Goal: Information Seeking & Learning: Compare options

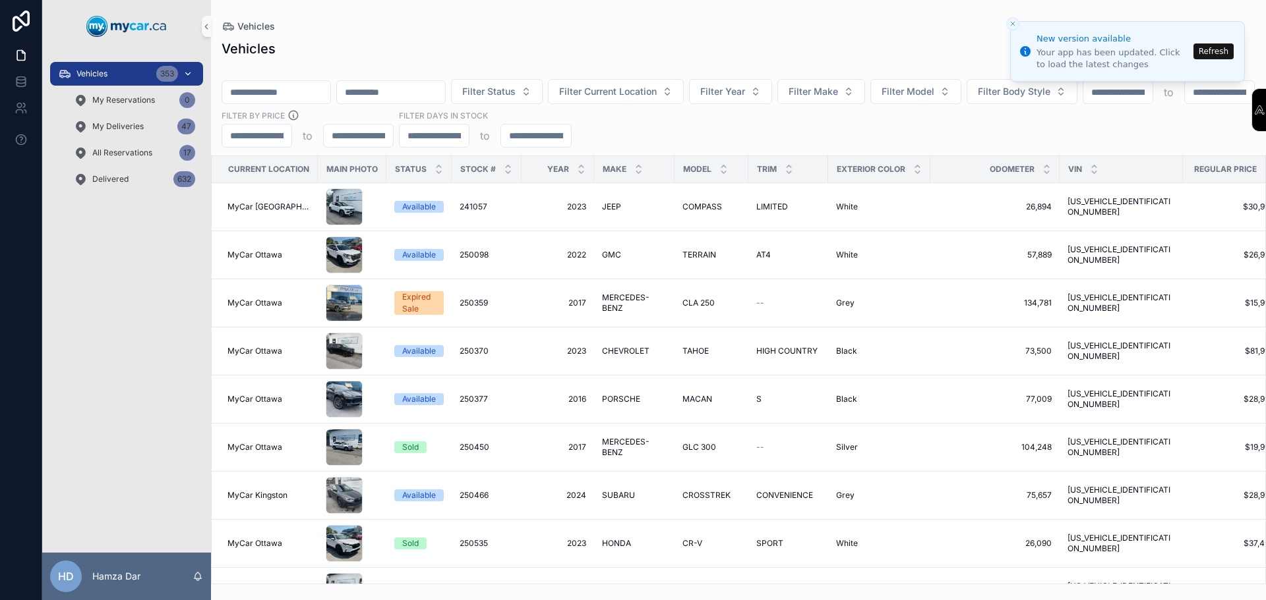
click at [142, 80] on div "Vehicles 353" at bounding box center [126, 73] width 137 height 21
click at [1215, 53] on button "Refresh" at bounding box center [1213, 52] width 40 height 16
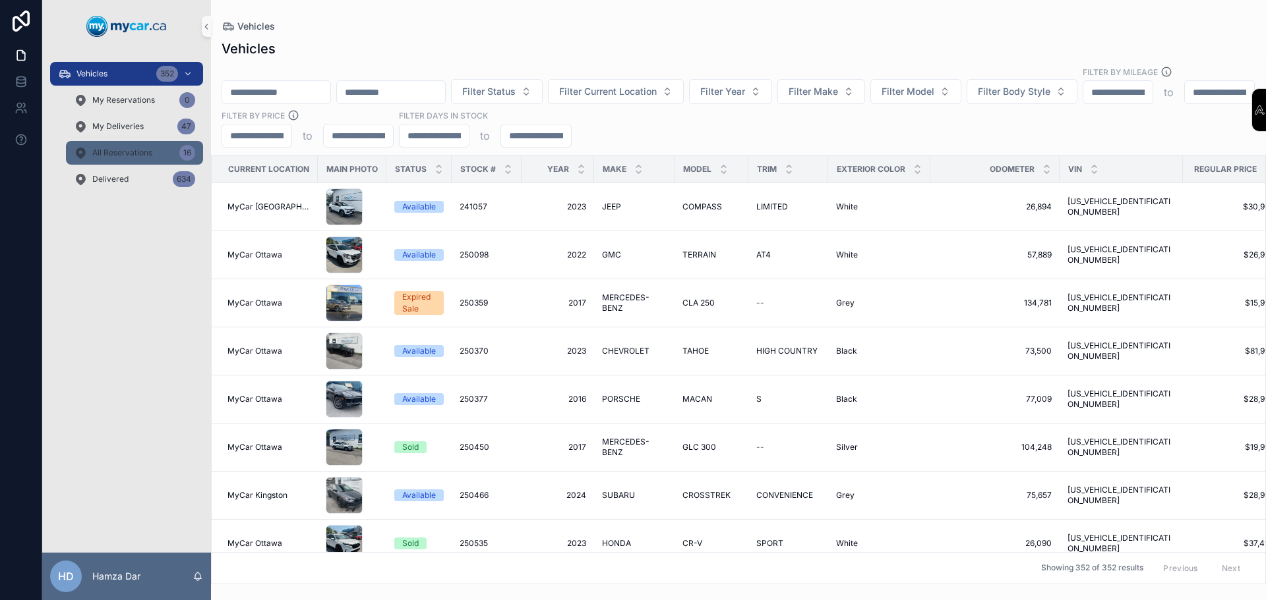
click at [156, 154] on div "All Reservations 16" at bounding box center [134, 152] width 121 height 21
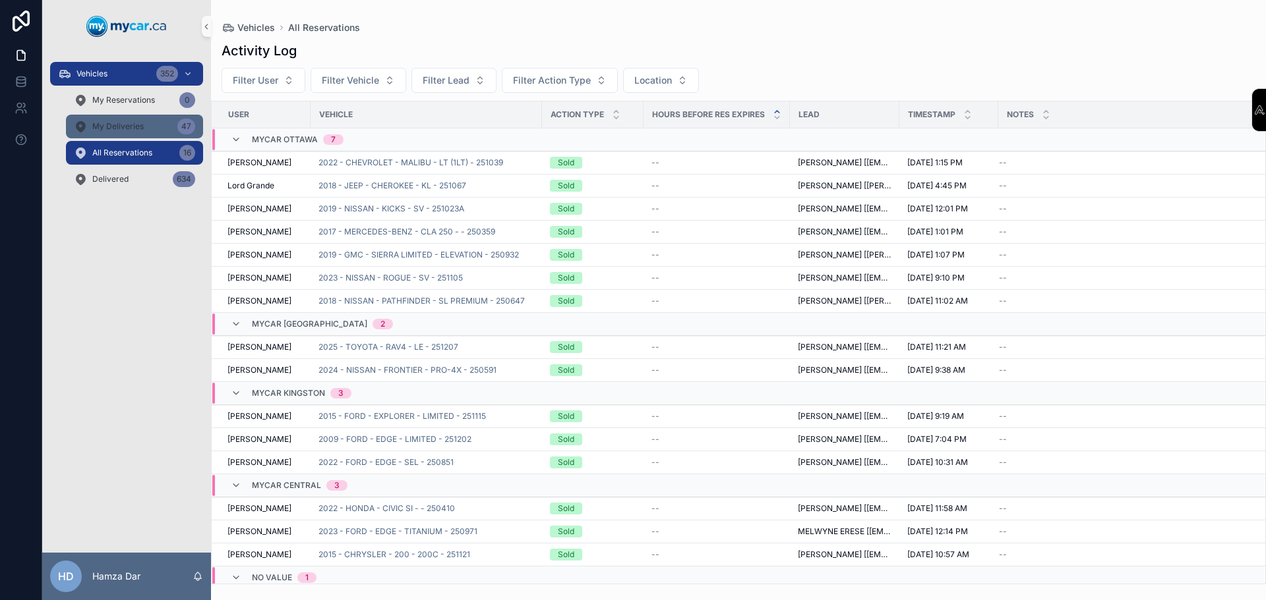
click at [123, 121] on div "My Deliveries 47" at bounding box center [134, 126] width 121 height 21
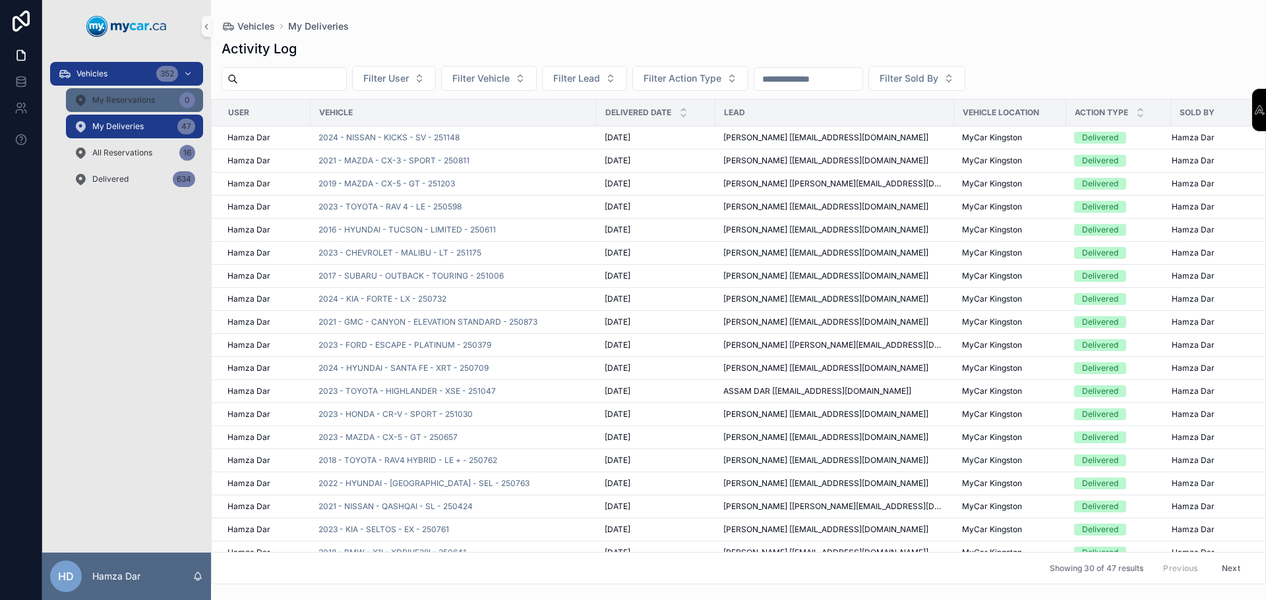
click at [140, 100] on span "My Reservations" at bounding box center [123, 100] width 63 height 11
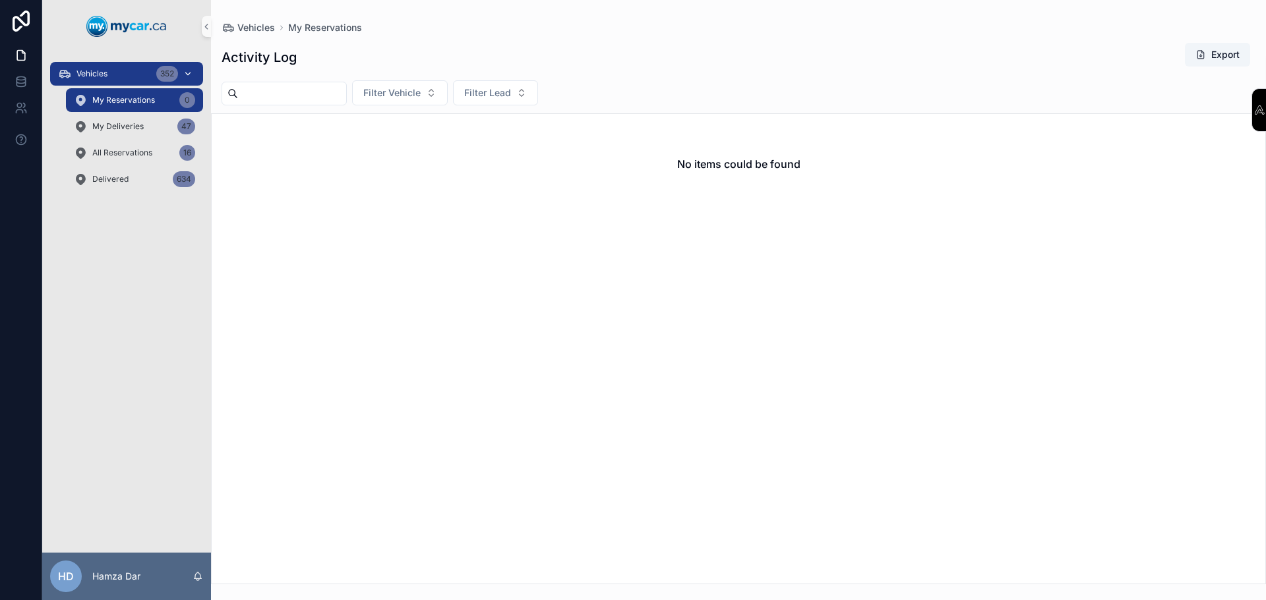
click at [194, 72] on div "352" at bounding box center [175, 73] width 39 height 21
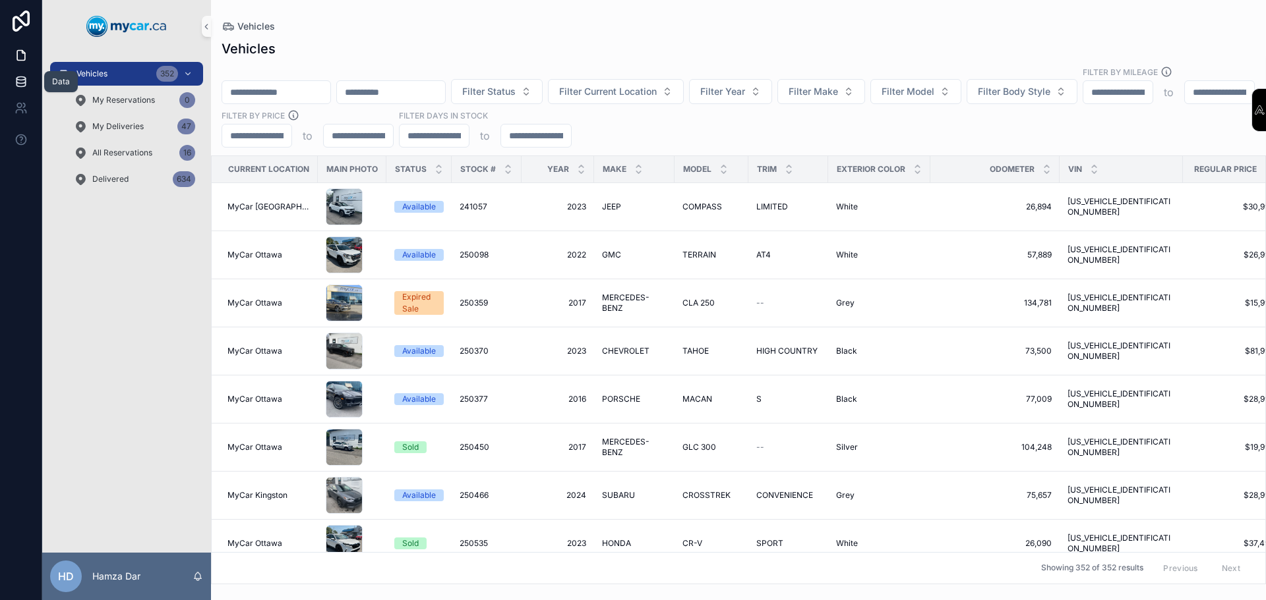
click at [32, 84] on link at bounding box center [21, 82] width 42 height 26
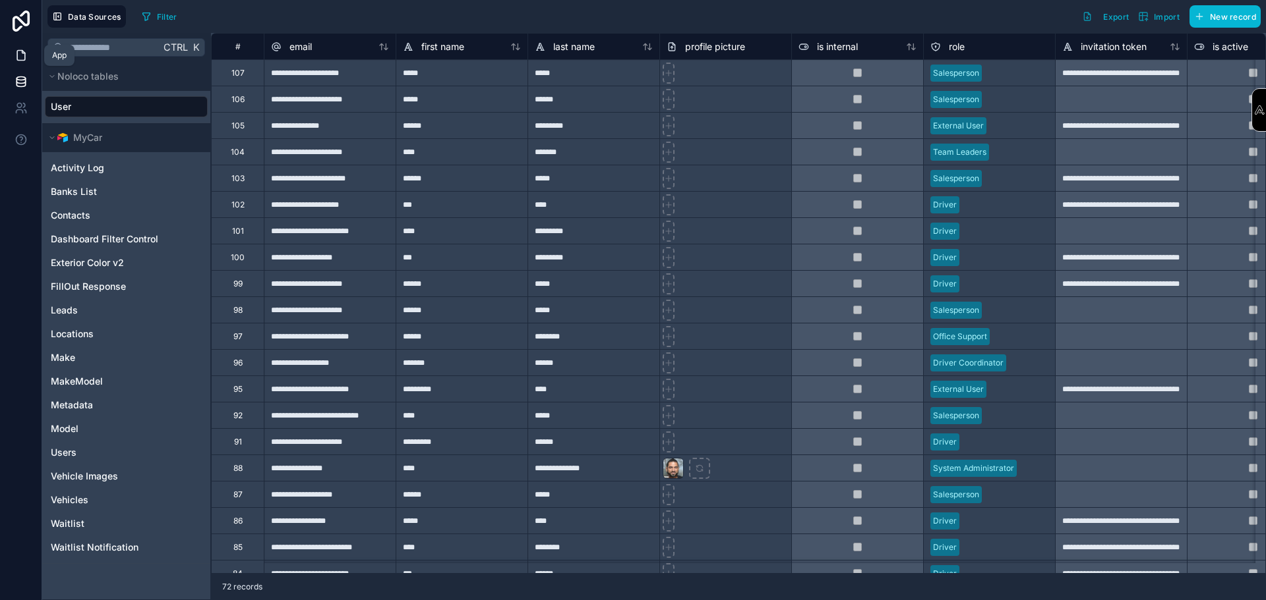
click at [19, 66] on link at bounding box center [21, 55] width 42 height 26
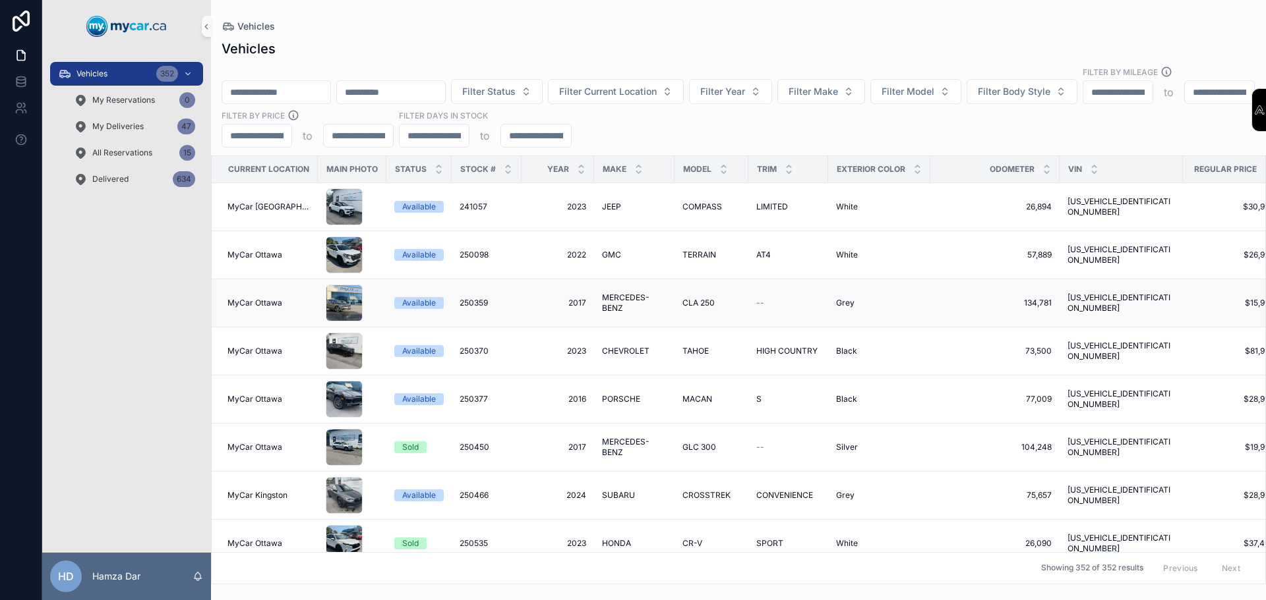
click at [215, 298] on td "MyCar Ottawa" at bounding box center [265, 303] width 106 height 48
click at [720, 168] on icon "scrollable content" at bounding box center [723, 172] width 9 height 9
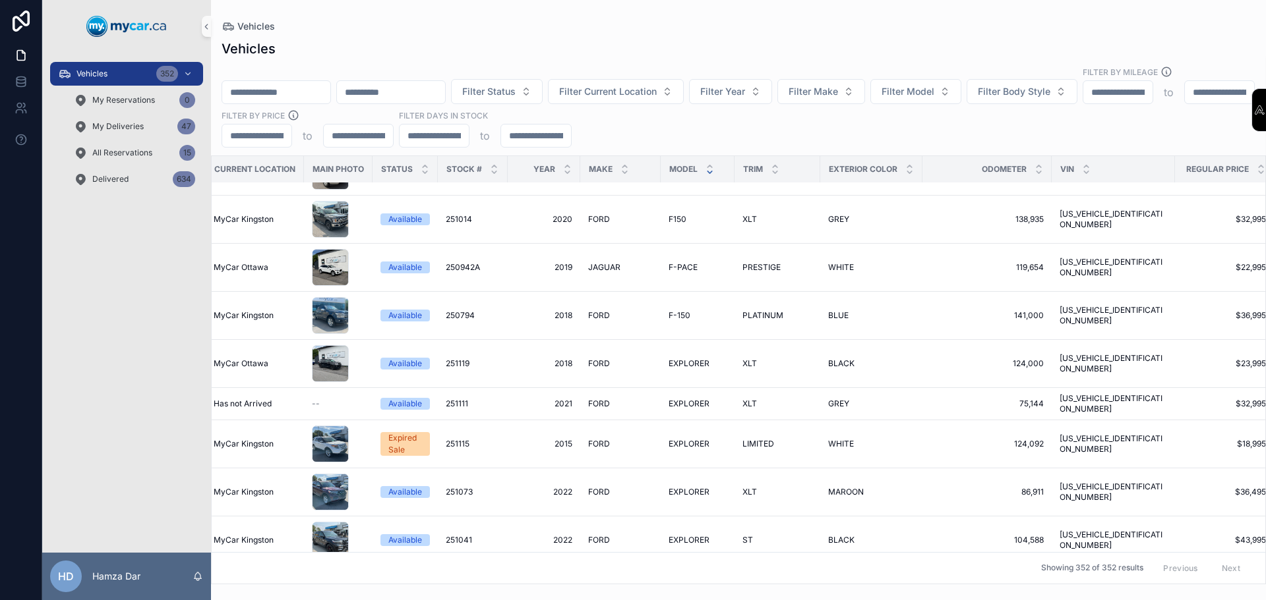
scroll to position [9395, 15]
click at [655, 340] on td "FORD FORD" at bounding box center [619, 364] width 80 height 48
click at [652, 340] on td "FORD FORD" at bounding box center [619, 364] width 80 height 48
click at [625, 359] on div "FORD FORD" at bounding box center [619, 364] width 65 height 11
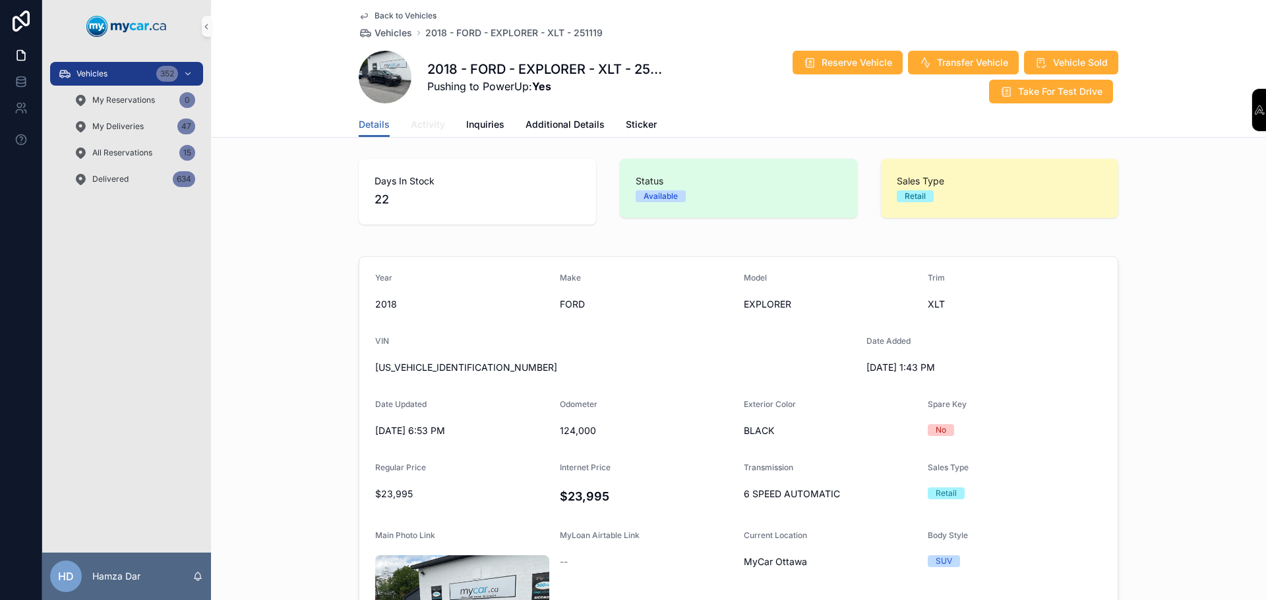
click at [419, 132] on link "Activity" at bounding box center [428, 126] width 34 height 26
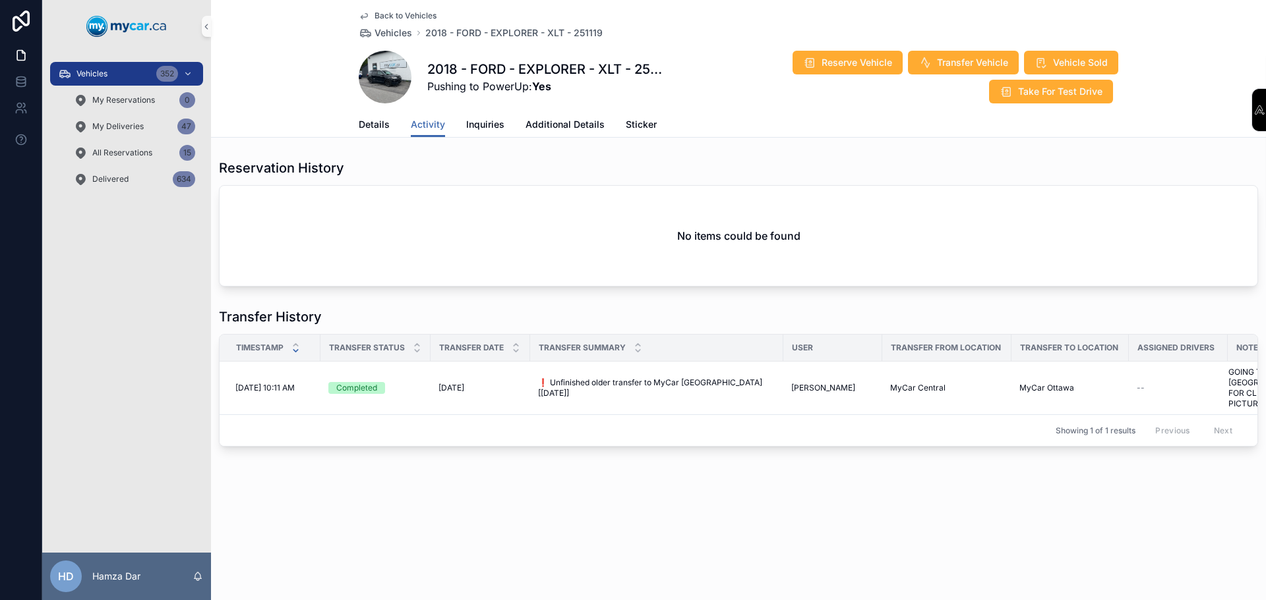
click at [402, 16] on span "Back to Vehicles" at bounding box center [405, 16] width 62 height 11
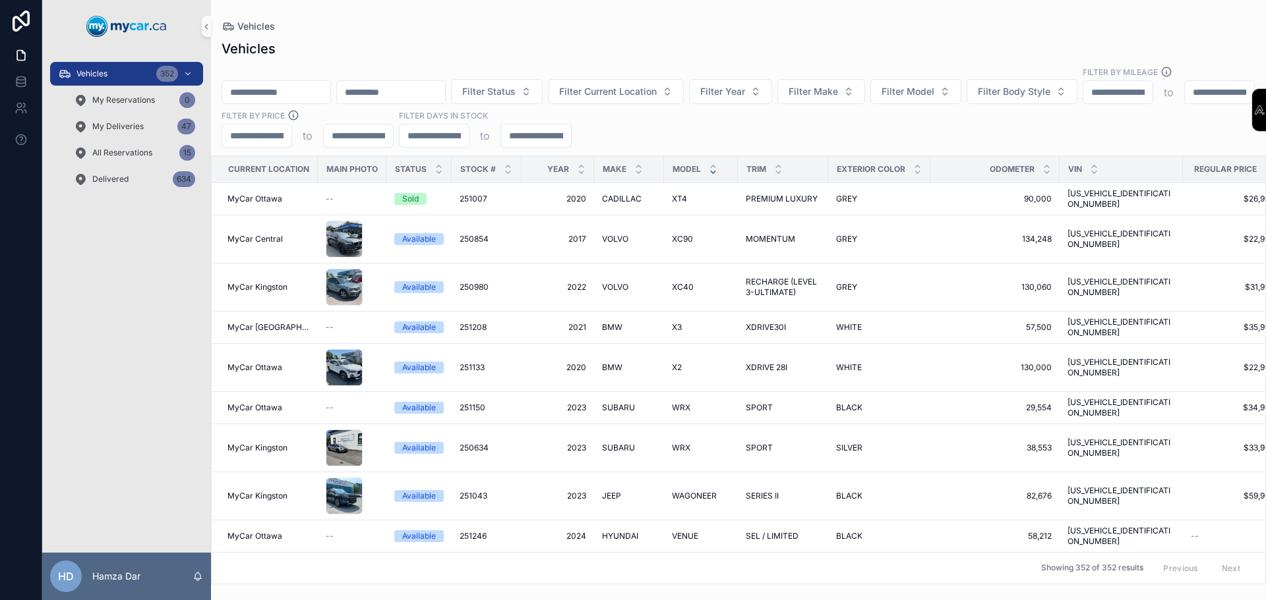
click at [390, 36] on div "Vehicles Filter Status Filter Current Location Filter Year Filter Make Filter M…" at bounding box center [738, 308] width 1055 height 553
click at [1264, 162] on icon "scrollable content" at bounding box center [1268, 166] width 9 height 9
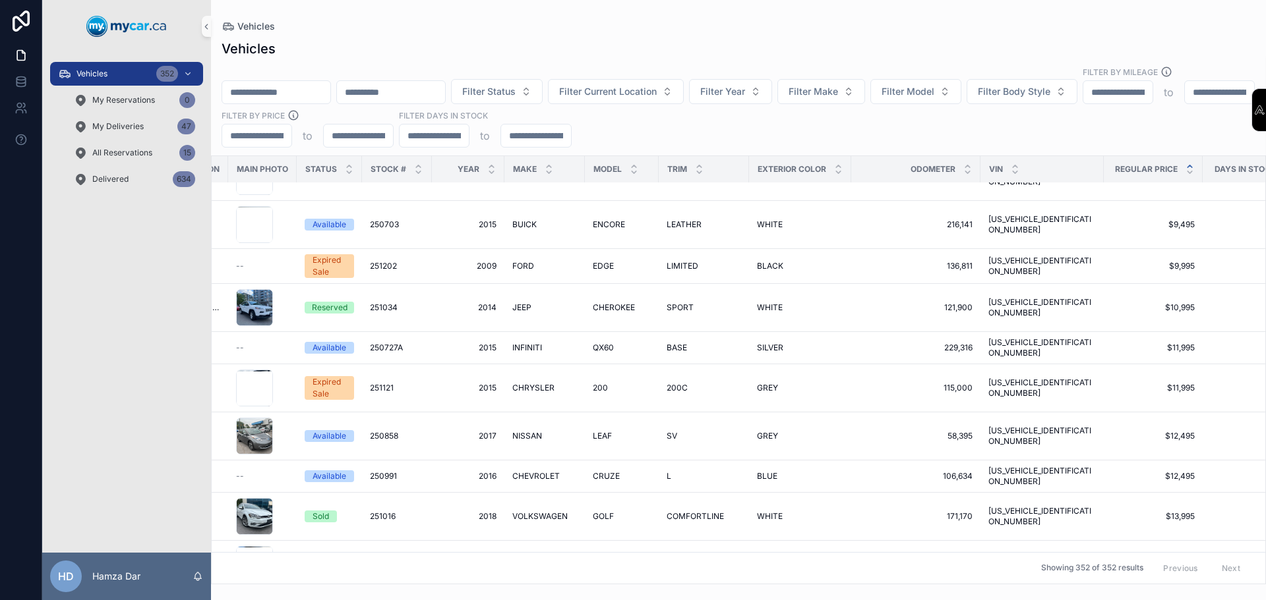
scroll to position [1450, 90]
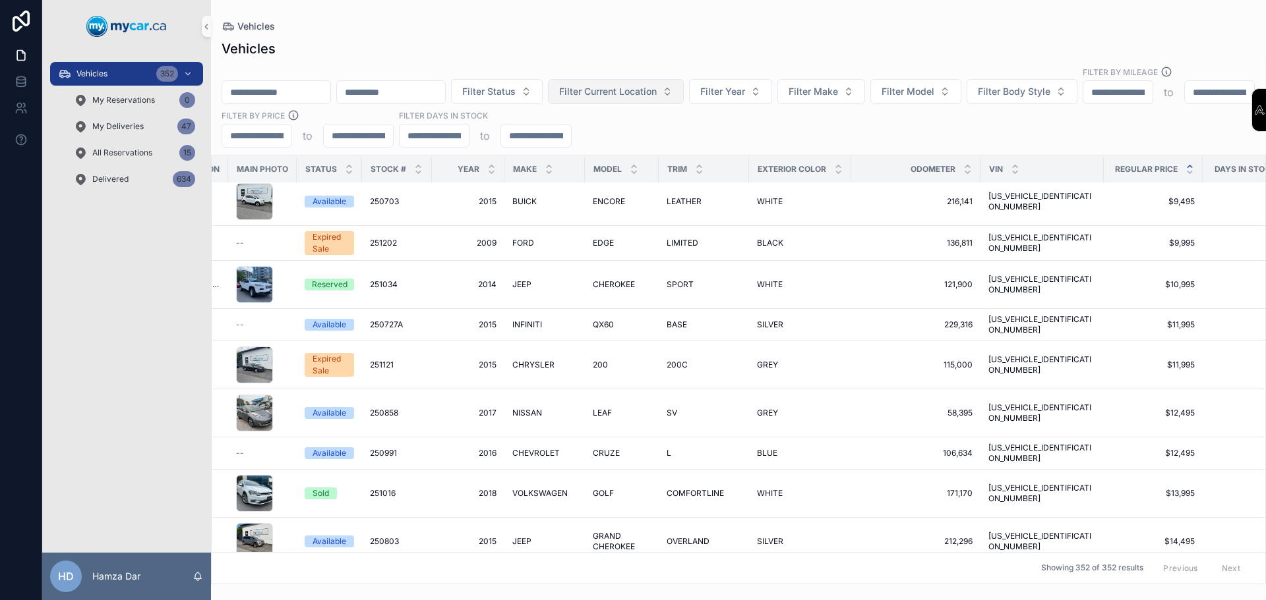
click at [656, 85] on span "Filter Current Location" at bounding box center [608, 91] width 98 height 13
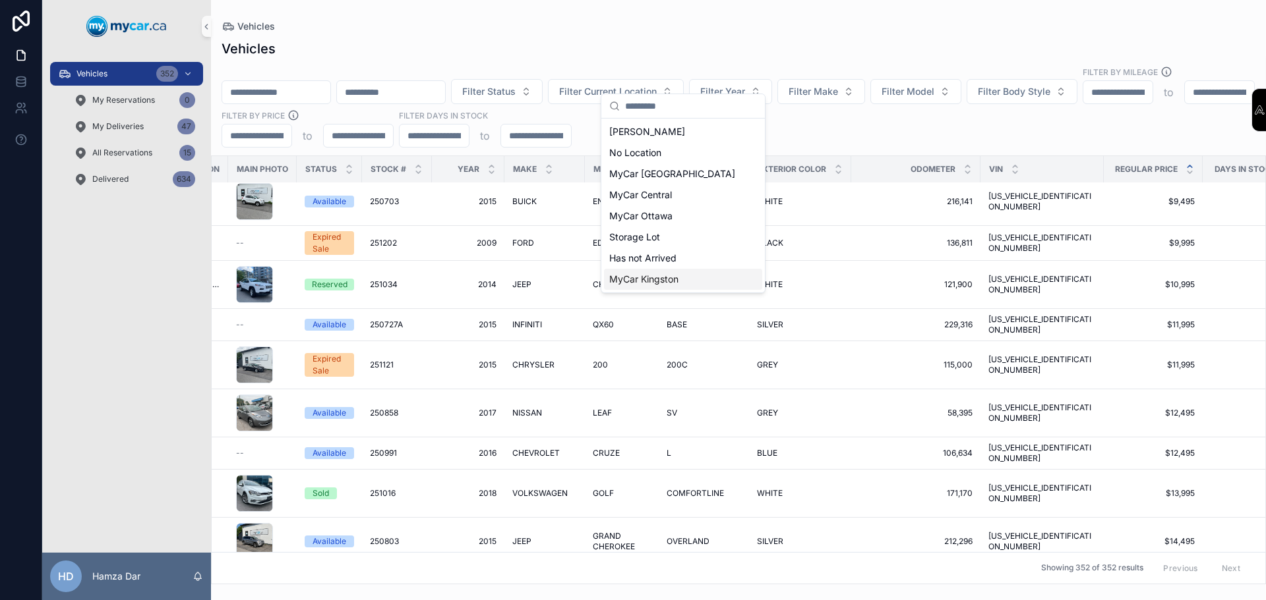
click at [676, 281] on span "MyCar Kingston" at bounding box center [643, 279] width 69 height 13
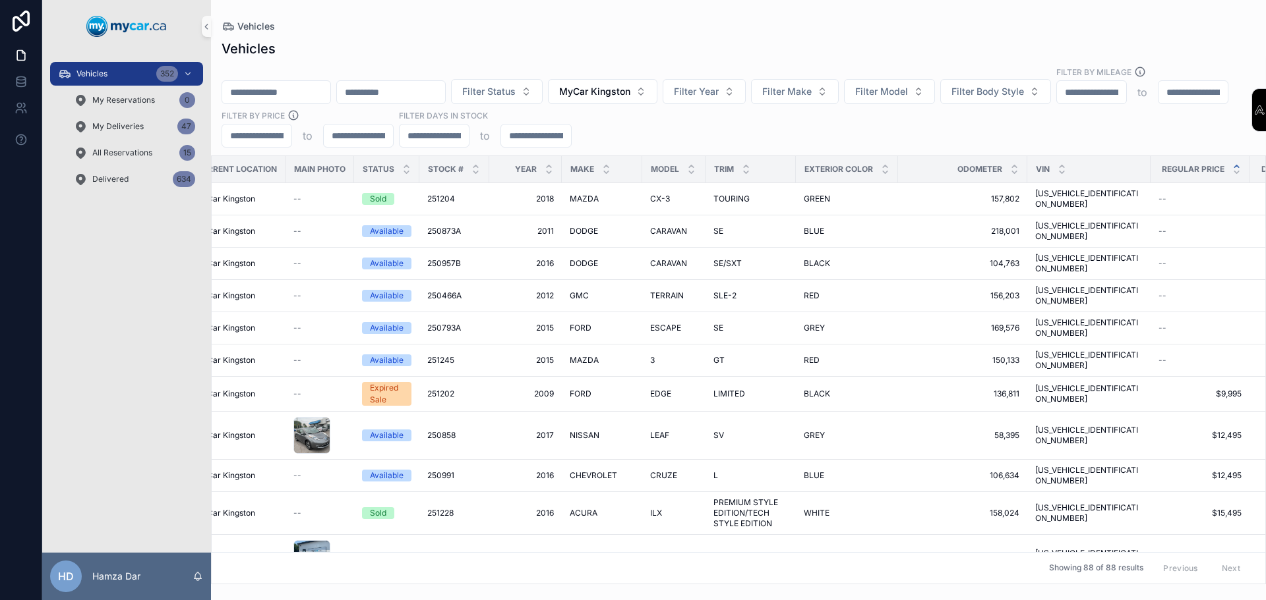
scroll to position [0, 35]
click at [657, 79] on button "MyCar Kingston" at bounding box center [602, 91] width 109 height 25
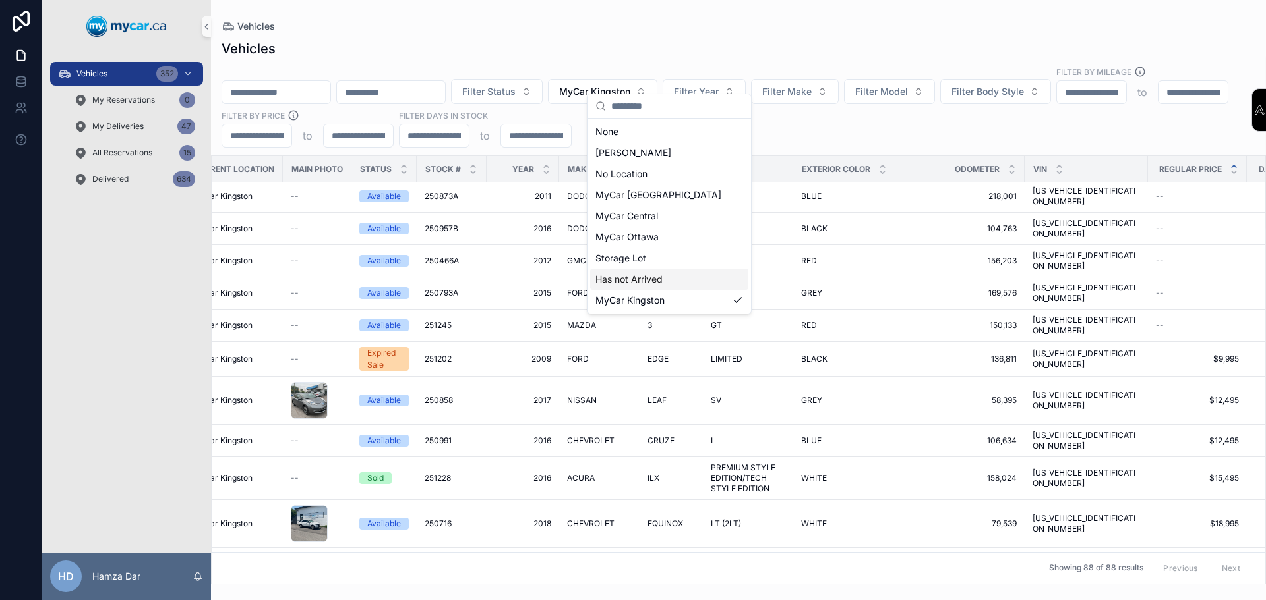
scroll to position [66, 35]
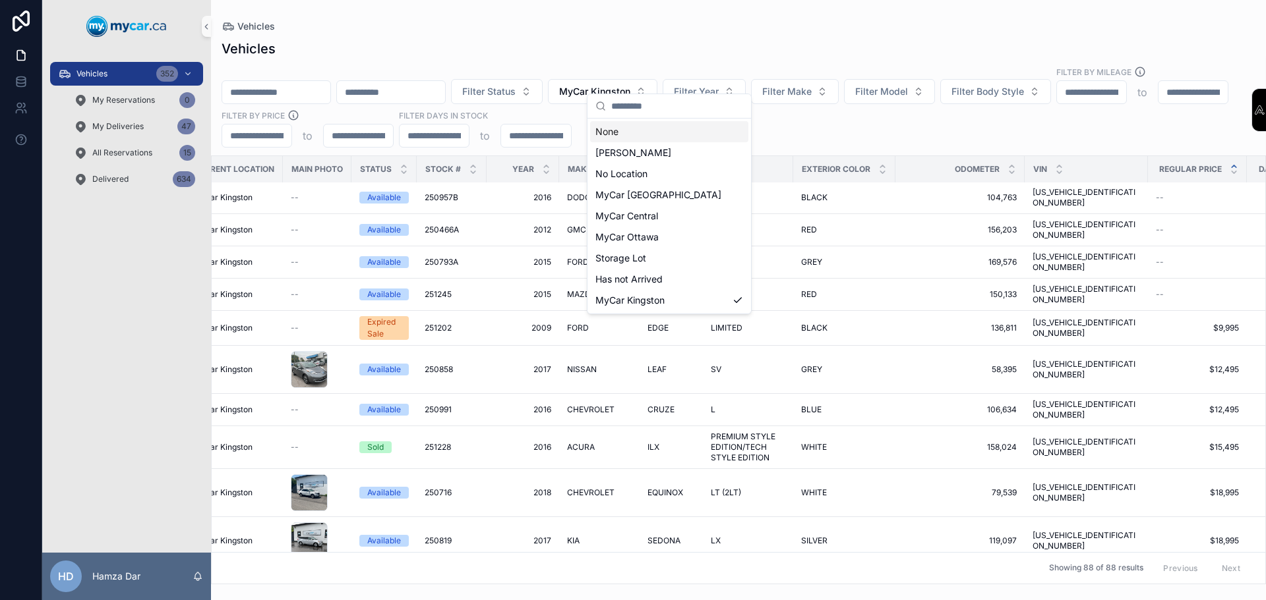
click at [643, 134] on div "None" at bounding box center [669, 131] width 158 height 21
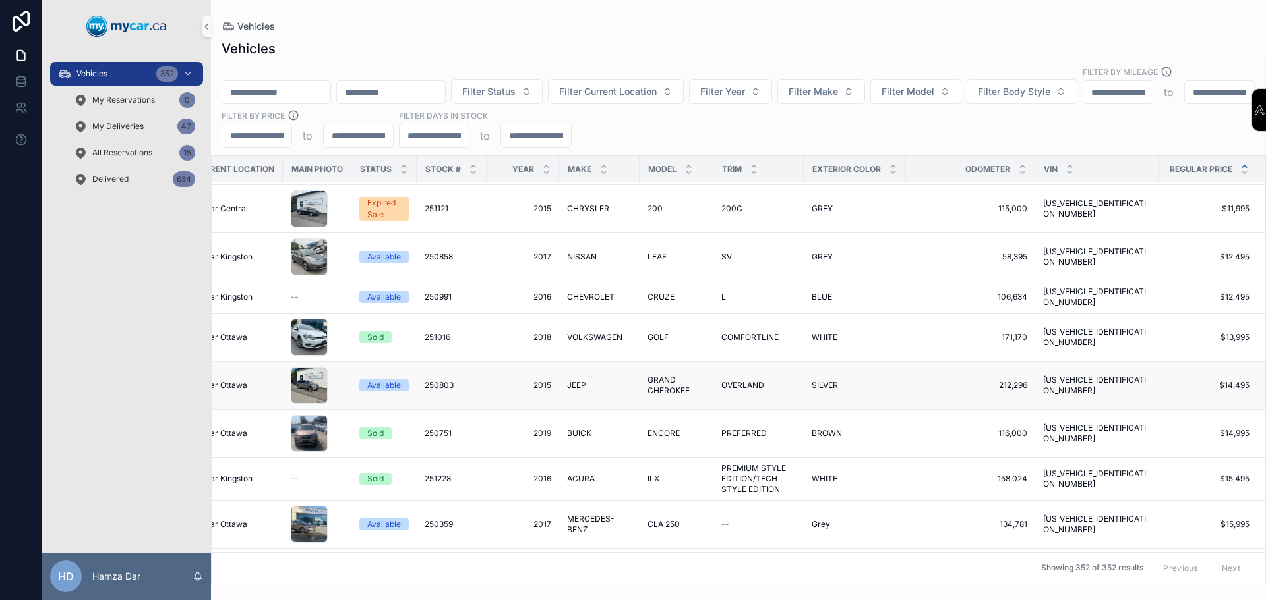
scroll to position [1666, 35]
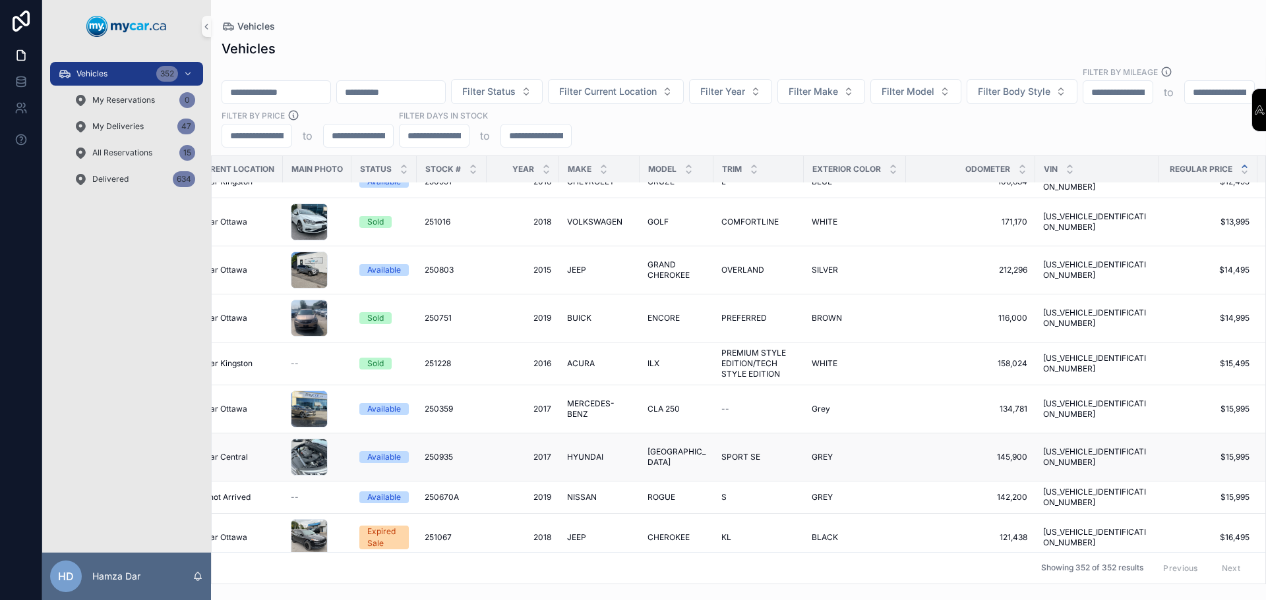
click at [699, 447] on div "SANTA FE SANTA FE" at bounding box center [676, 457] width 58 height 21
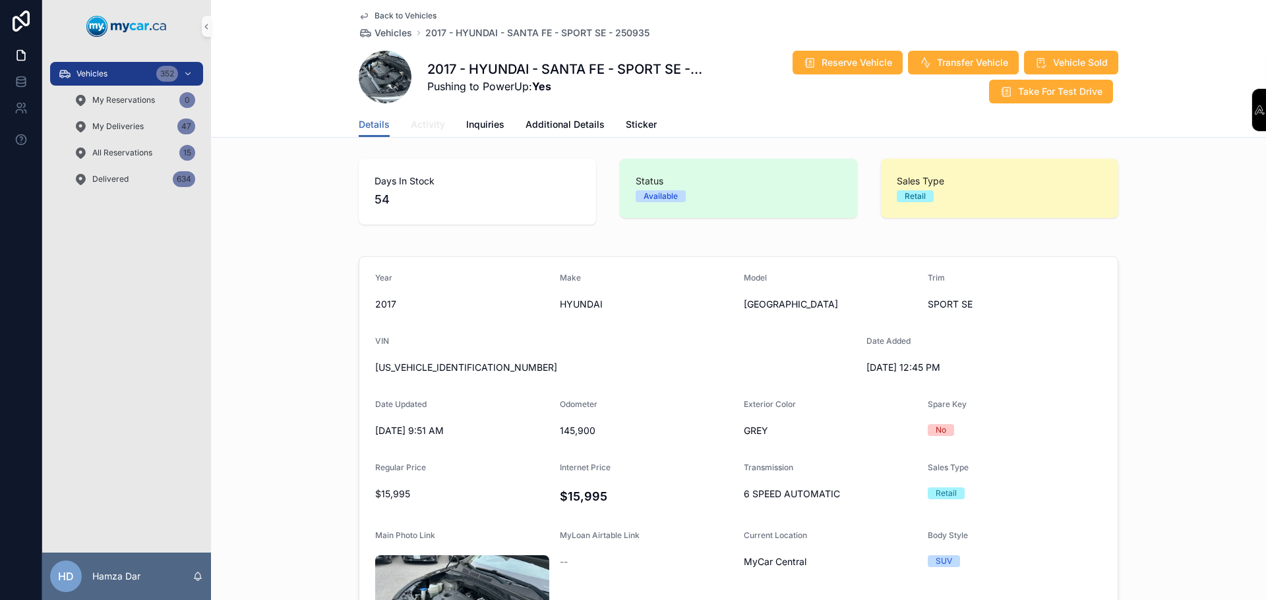
click at [428, 132] on link "Activity" at bounding box center [428, 126] width 34 height 26
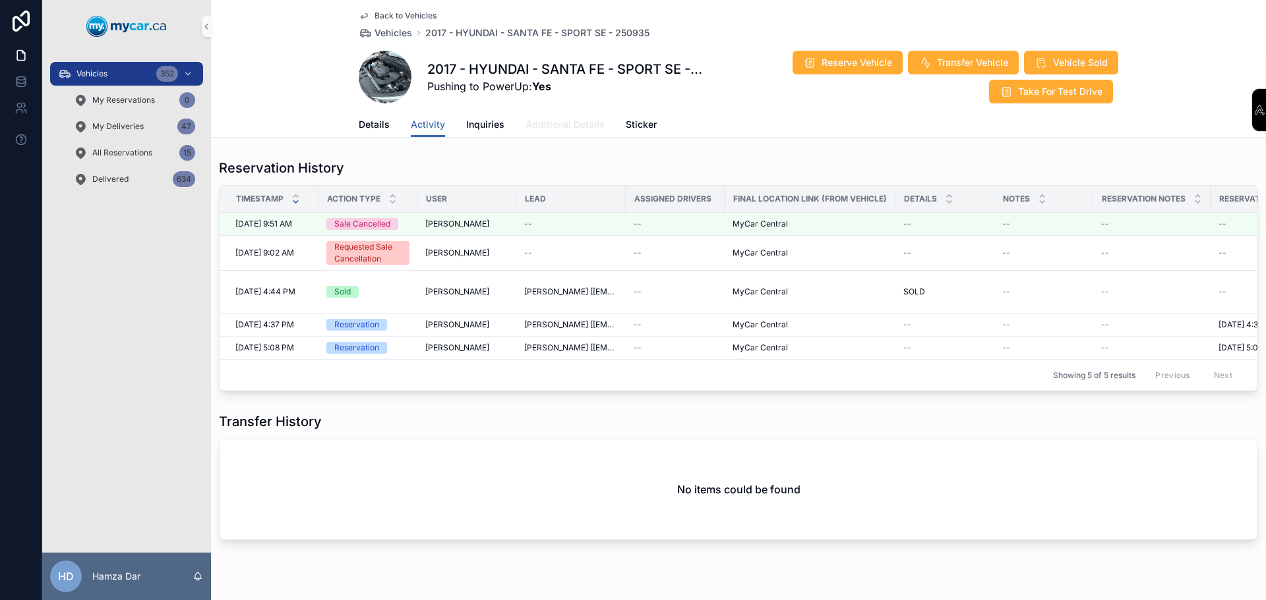
click at [537, 127] on span "Additional Details" at bounding box center [564, 124] width 79 height 13
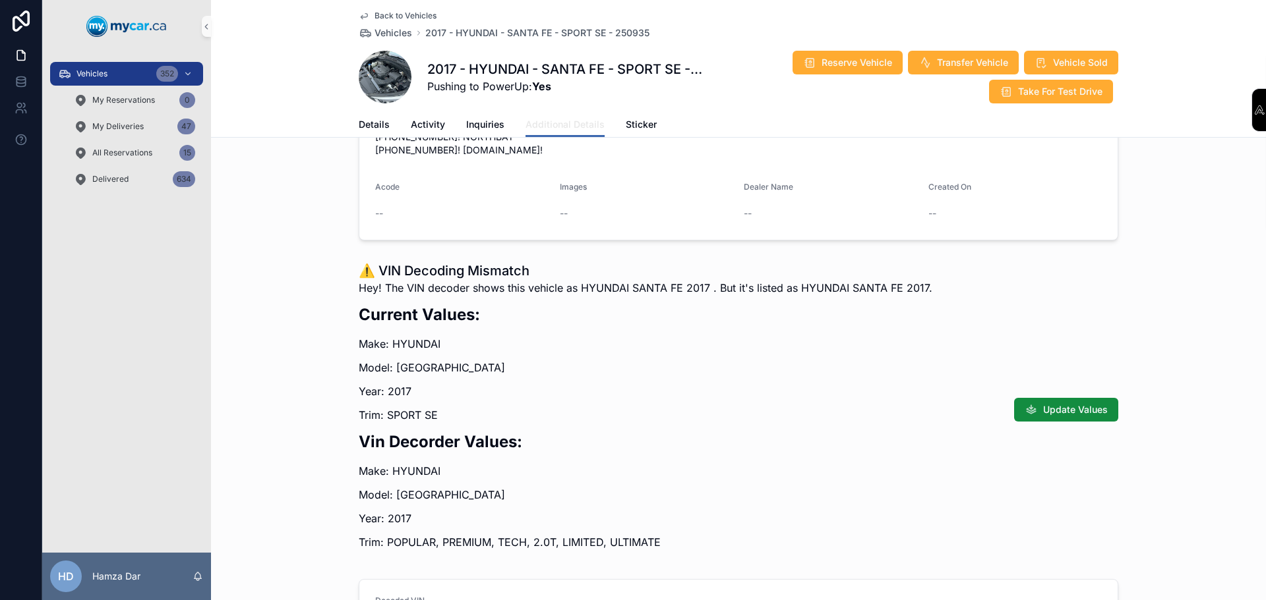
scroll to position [132, 0]
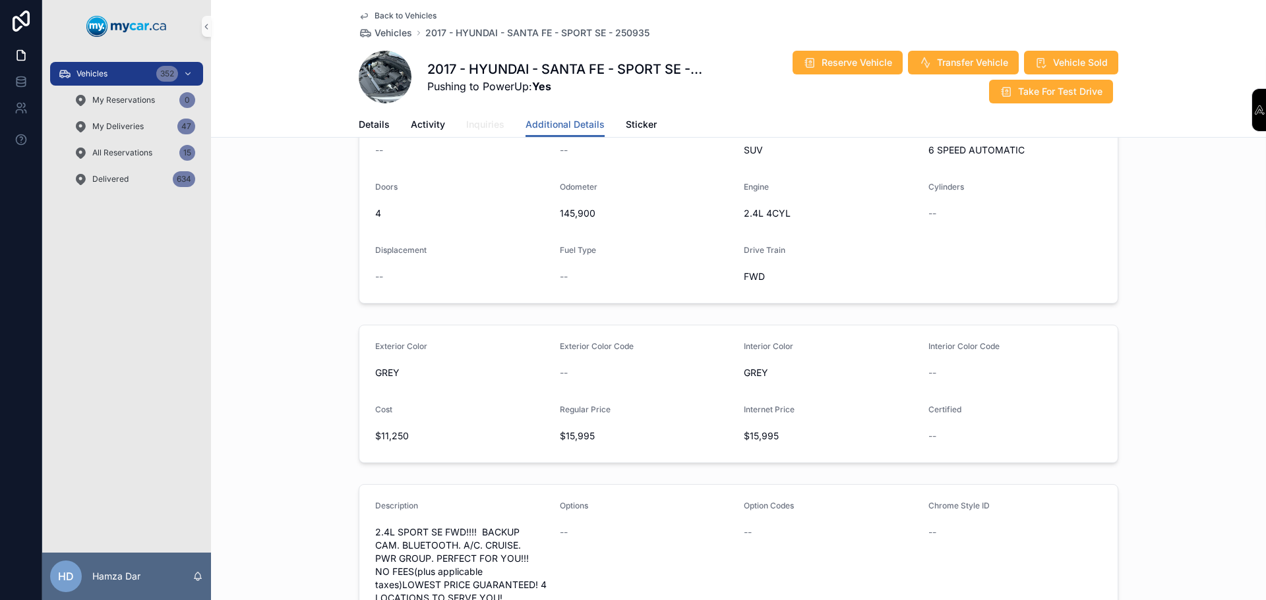
click at [473, 122] on span "Inquiries" at bounding box center [485, 124] width 38 height 13
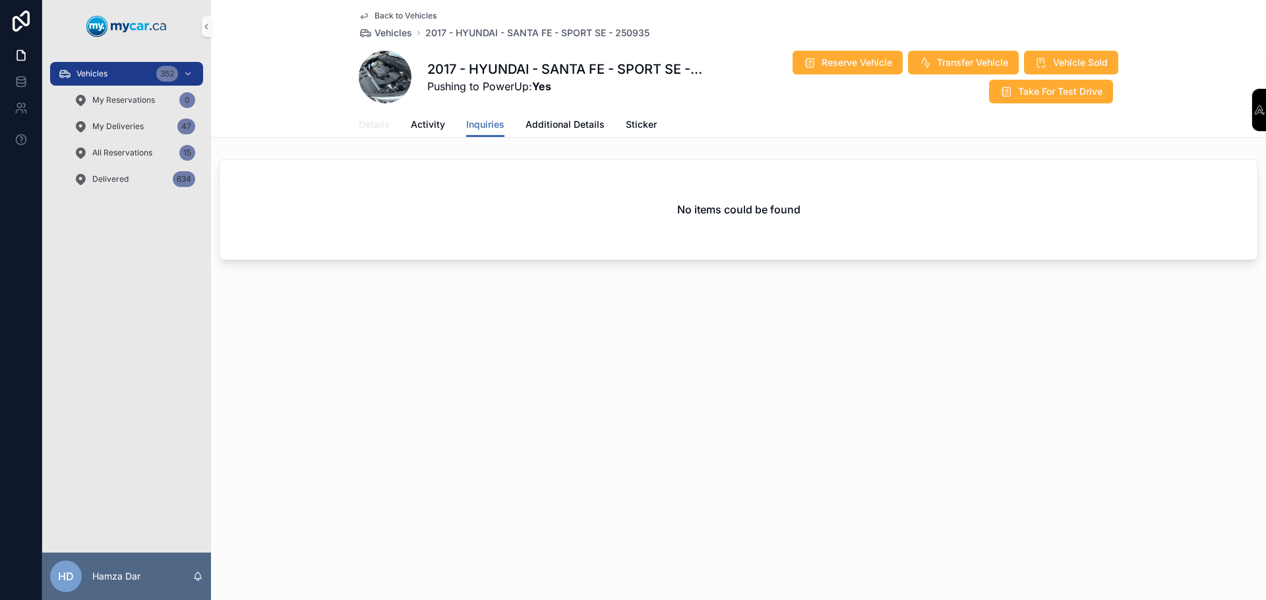
click at [379, 132] on link "Details" at bounding box center [374, 126] width 31 height 26
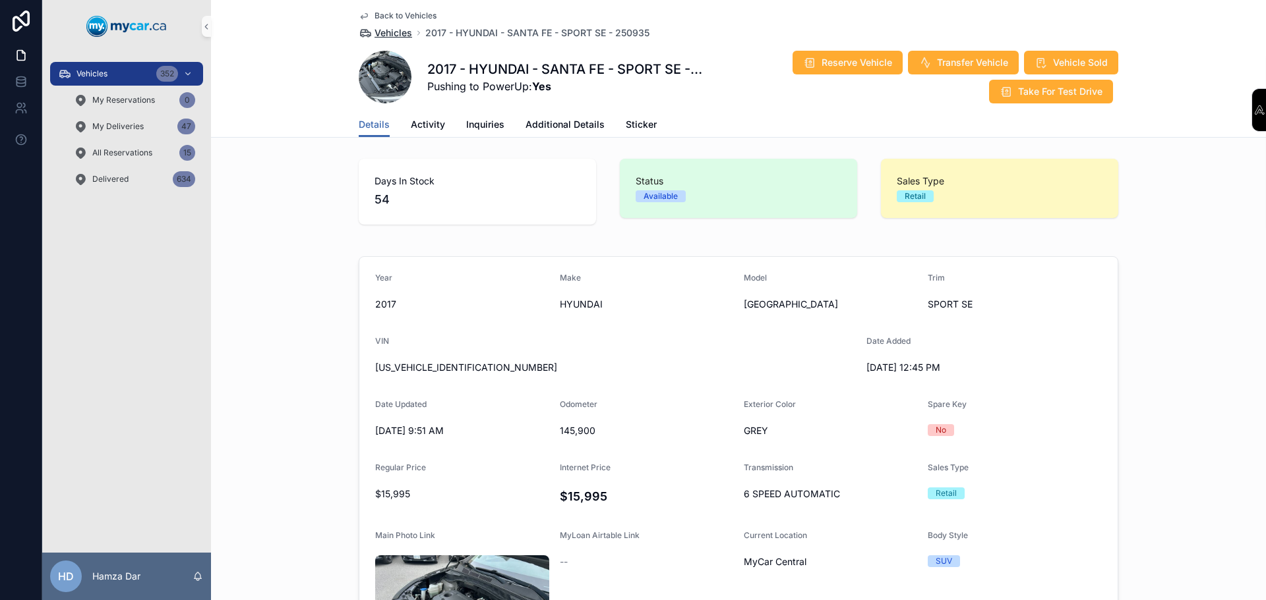
click at [404, 30] on span "Vehicles" at bounding box center [393, 32] width 38 height 13
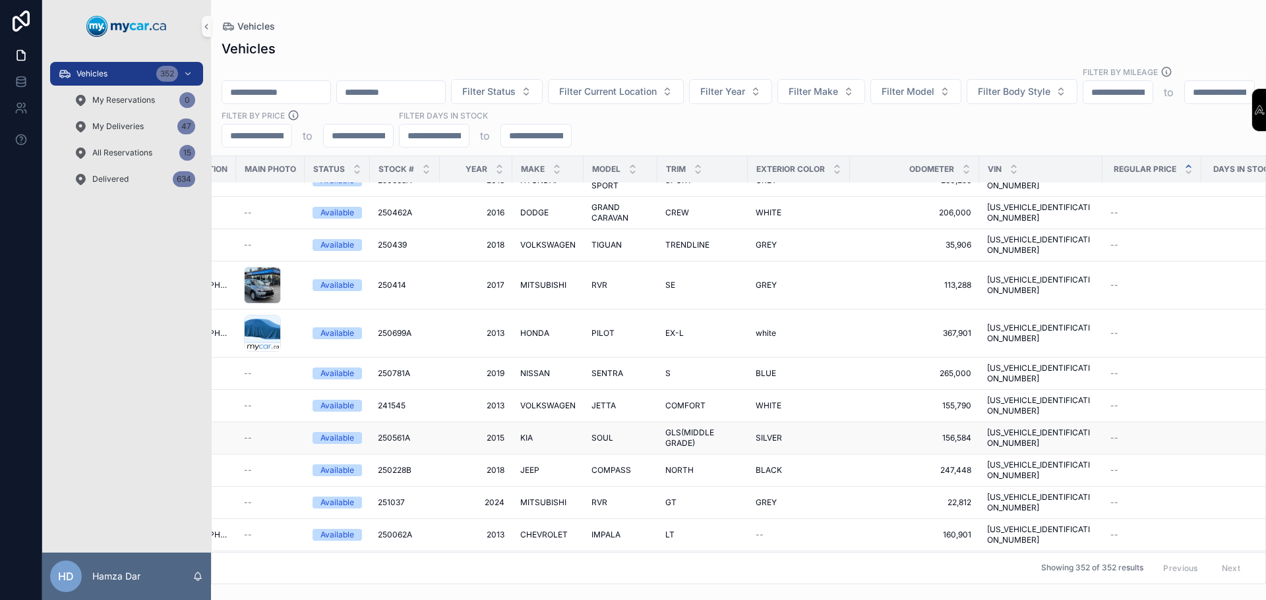
scroll to position [0, 82]
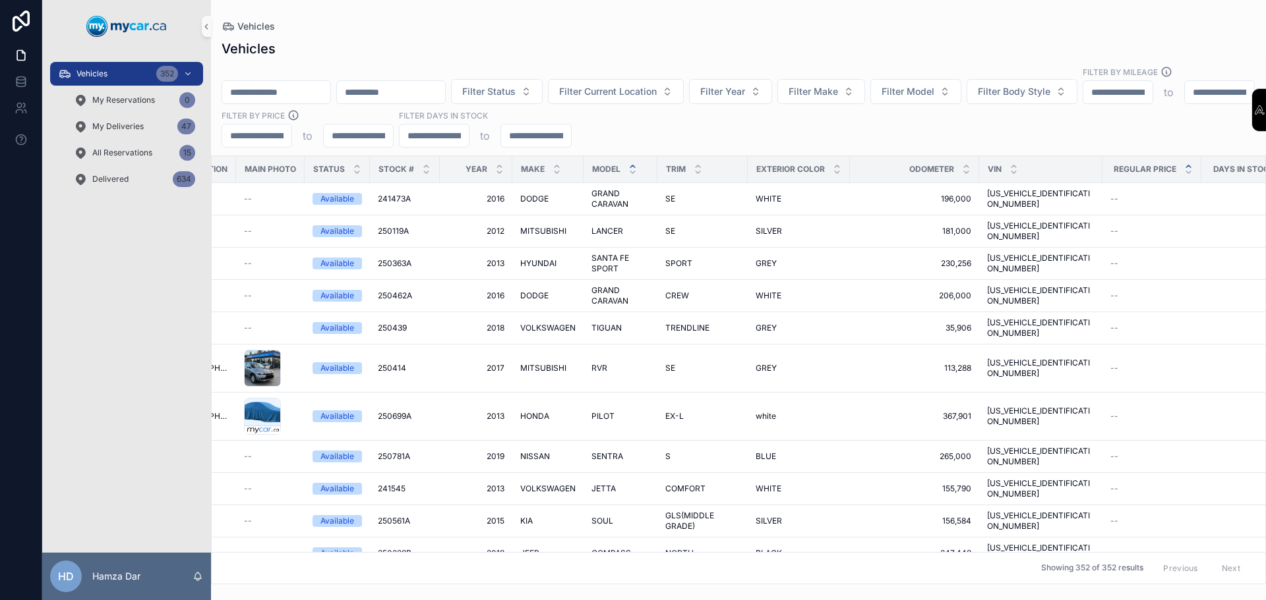
click at [631, 162] on div "scrollable content" at bounding box center [632, 169] width 9 height 15
click at [631, 162] on icon "scrollable content" at bounding box center [632, 166] width 9 height 9
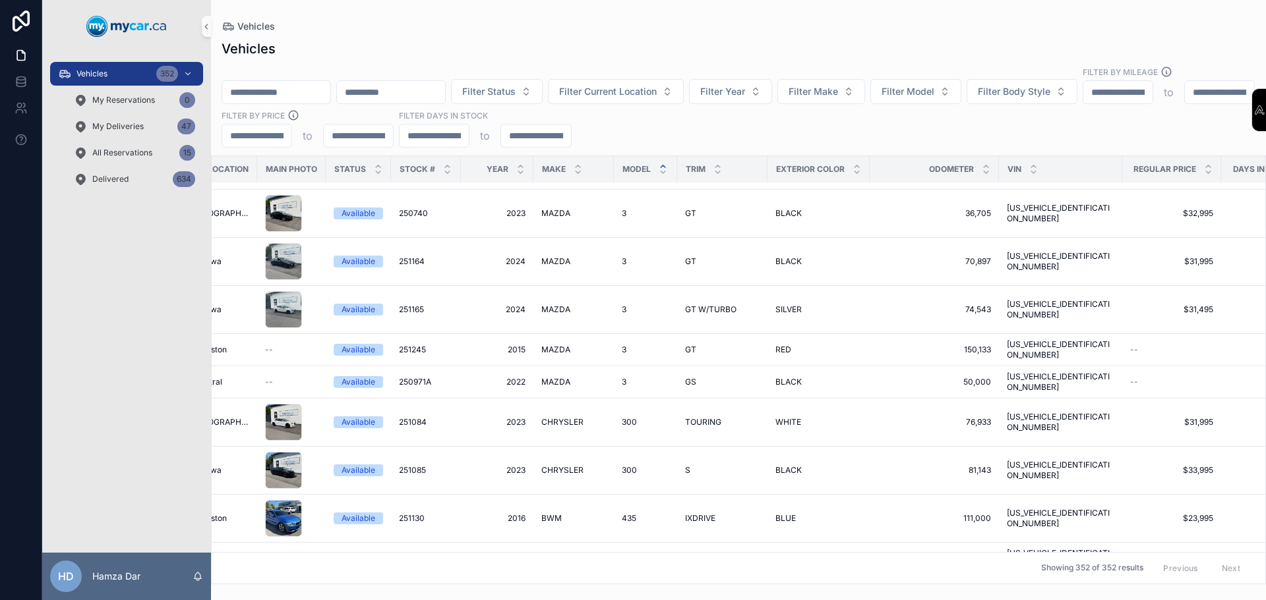
scroll to position [330, 115]
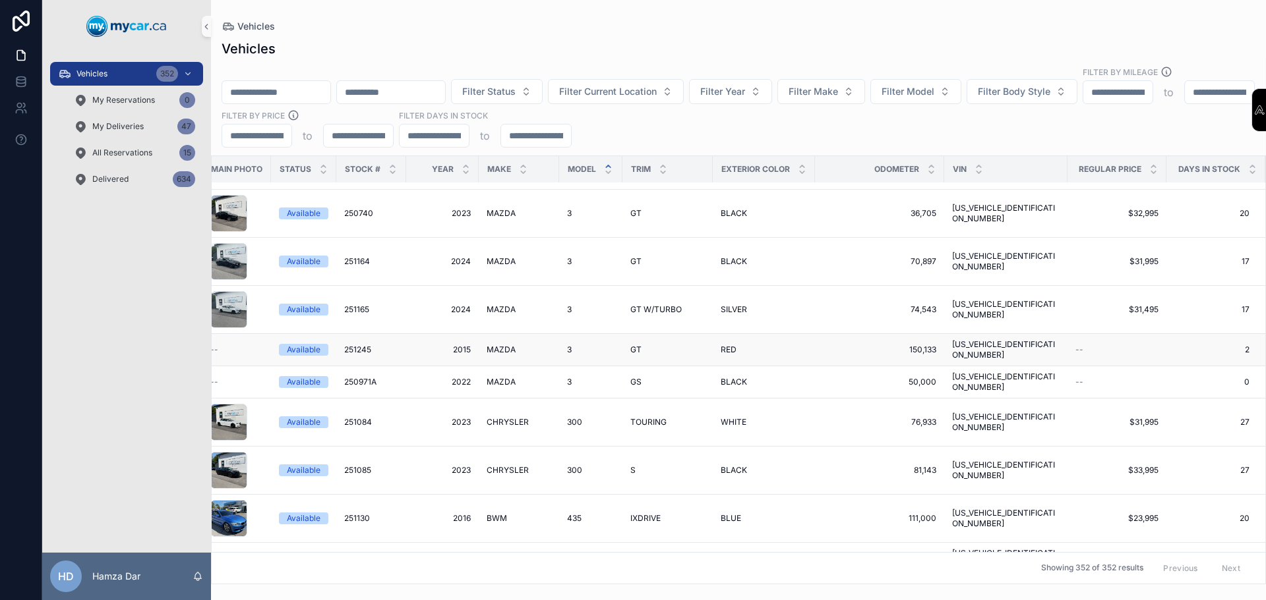
click at [637, 345] on span "GT" at bounding box center [635, 350] width 11 height 11
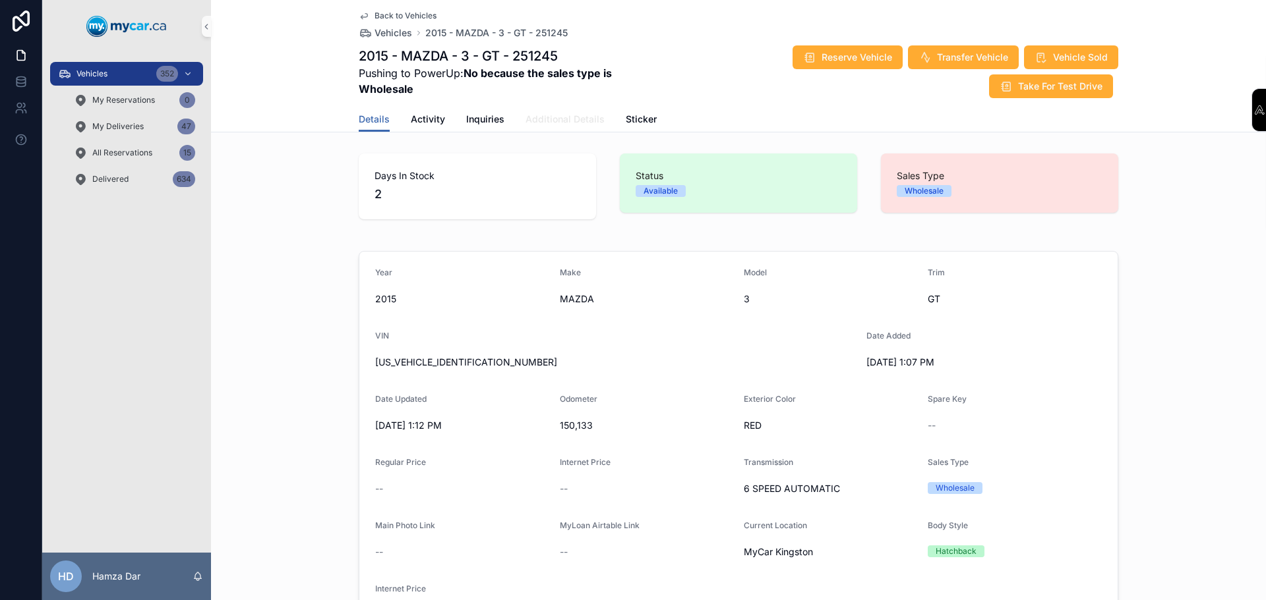
click at [534, 120] on span "Additional Details" at bounding box center [564, 119] width 79 height 13
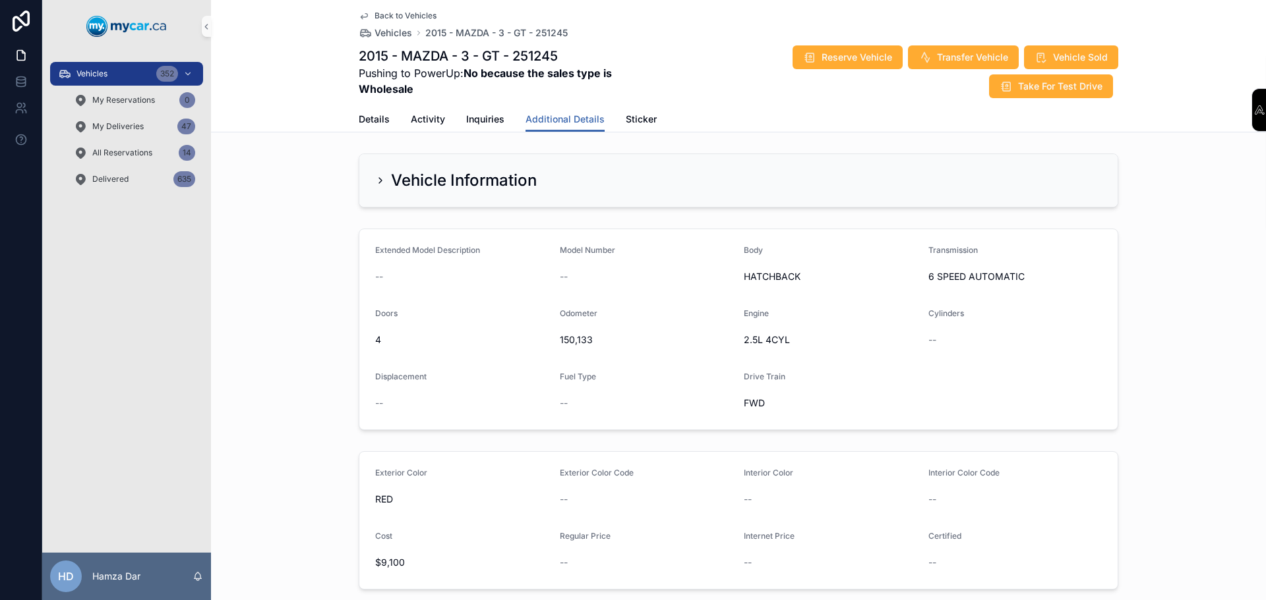
drag, startPoint x: 148, startPoint y: 76, endPoint x: 137, endPoint y: 13, distance: 64.8
click at [148, 76] on div "Vehicles 352" at bounding box center [126, 73] width 137 height 21
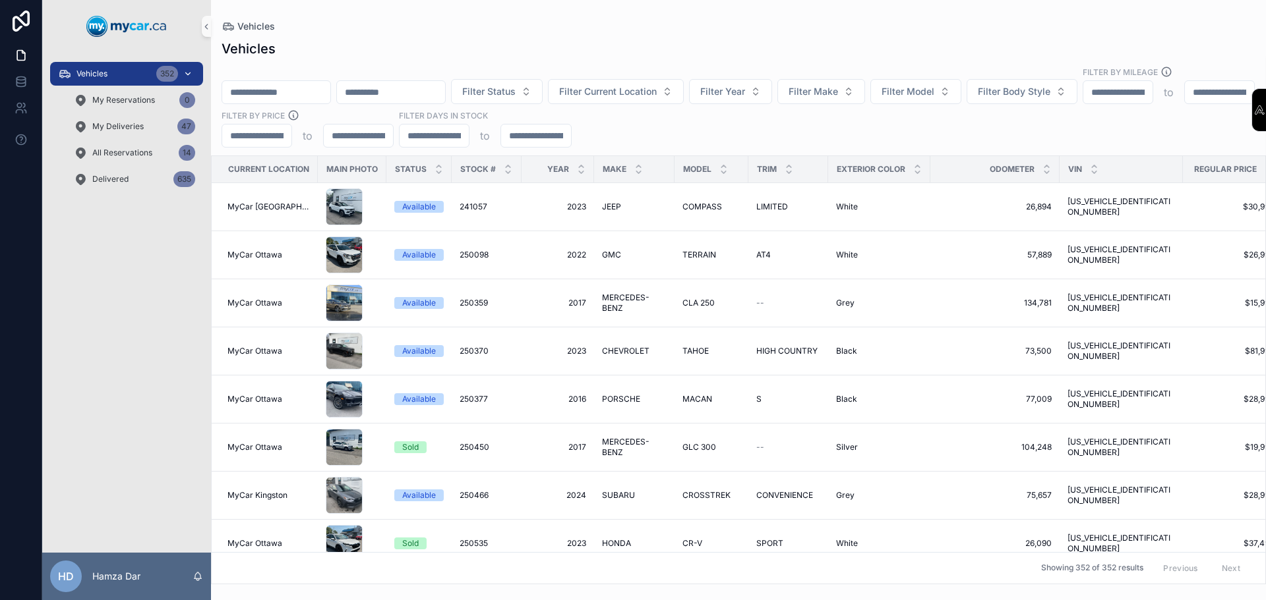
click at [110, 80] on div "Vehicles 352" at bounding box center [126, 73] width 137 height 21
click at [112, 79] on div "Vehicles 352" at bounding box center [126, 73] width 137 height 21
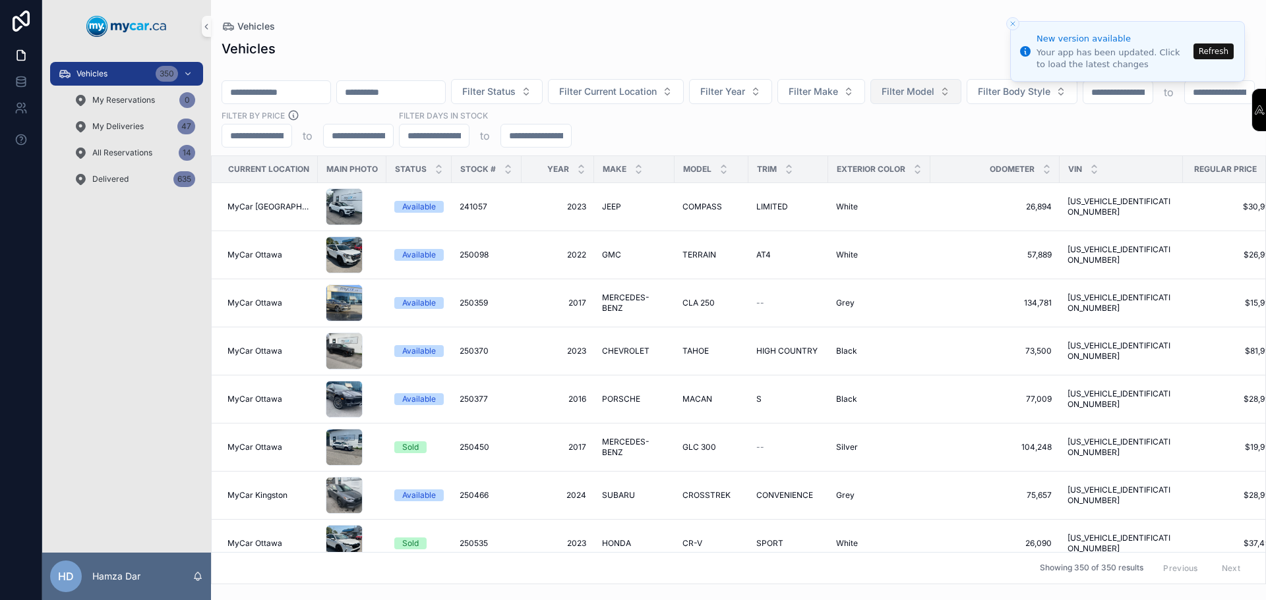
click at [934, 85] on span "Filter Model" at bounding box center [907, 91] width 53 height 13
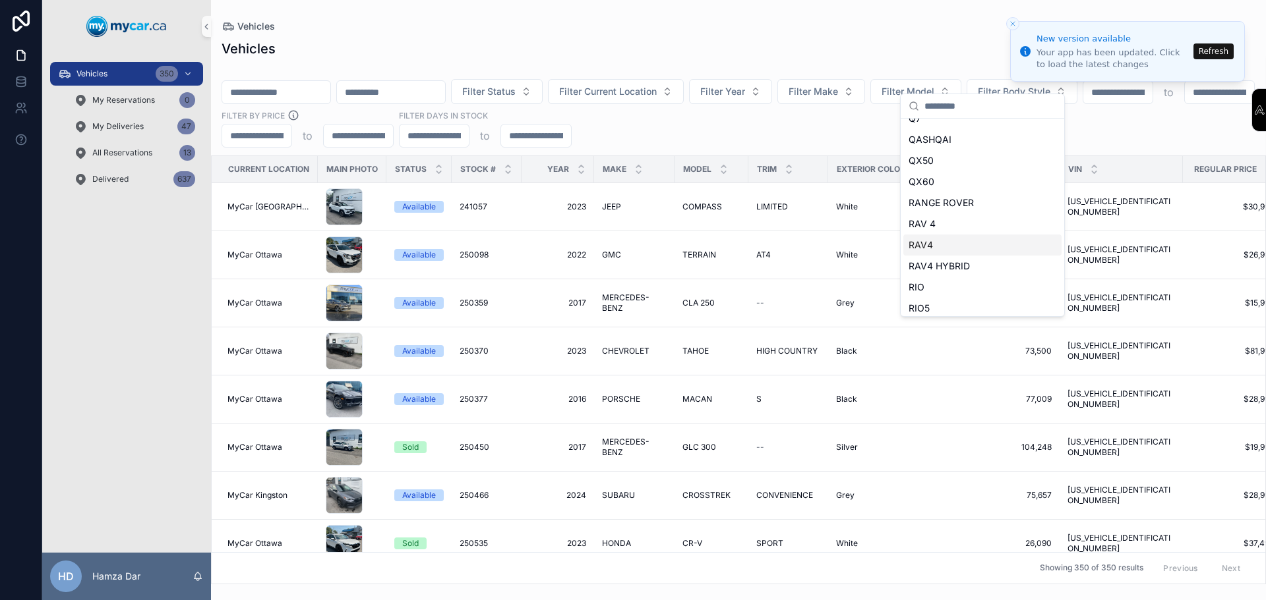
click at [937, 245] on div "RAV4" at bounding box center [982, 245] width 158 height 21
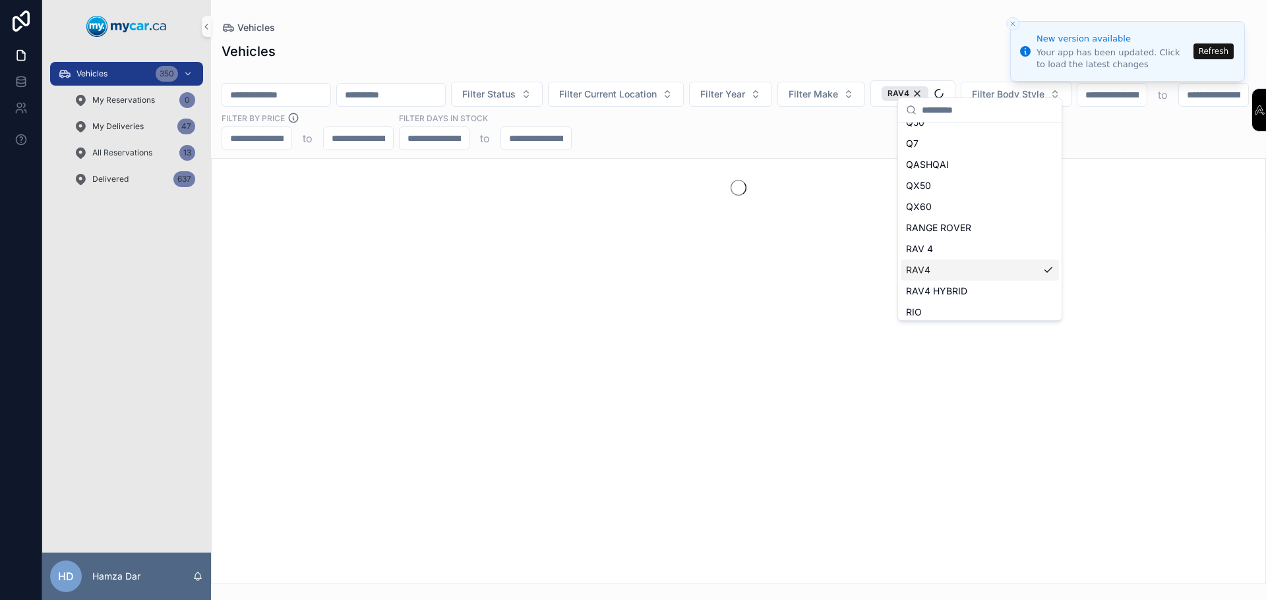
scroll to position [3156, 0]
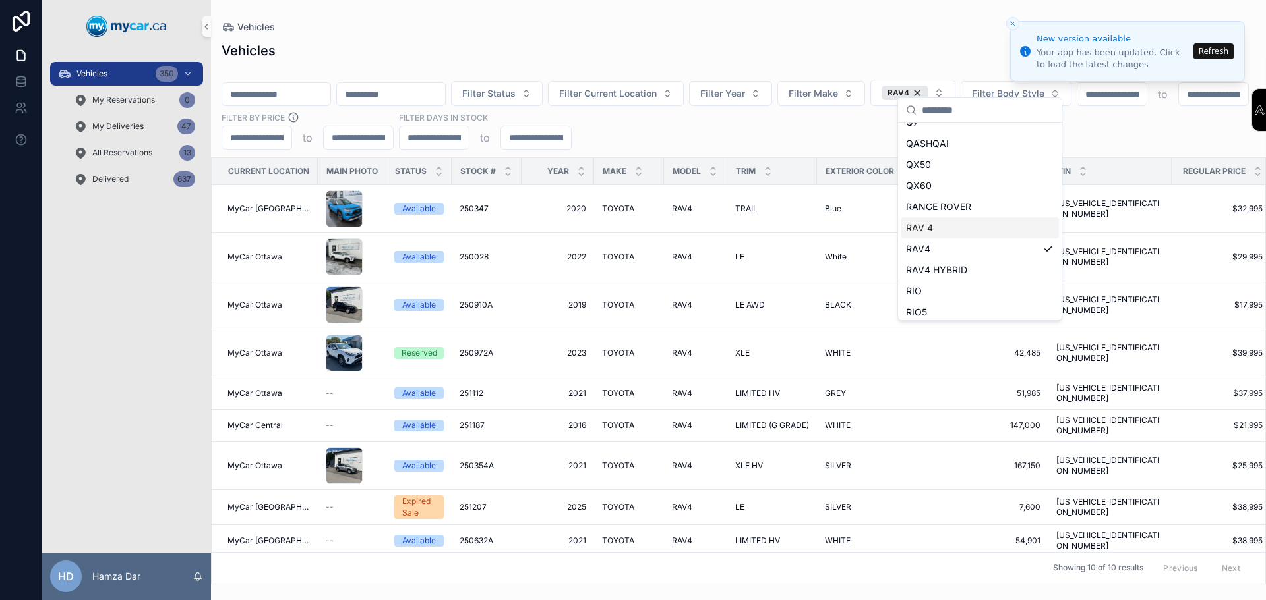
click at [944, 229] on div "RAV 4" at bounding box center [979, 228] width 158 height 21
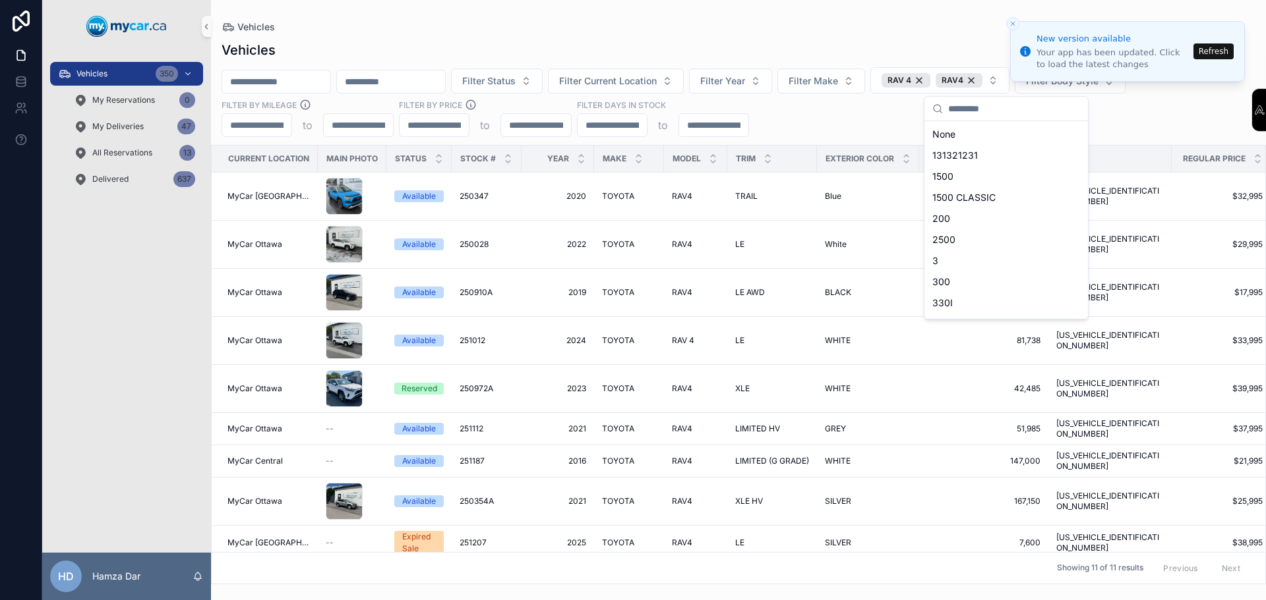
click at [818, 113] on div "Filter Status Filter Current Location Filter Year Filter Make RAV 4 RAV4 Filter…" at bounding box center [738, 102] width 1055 height 70
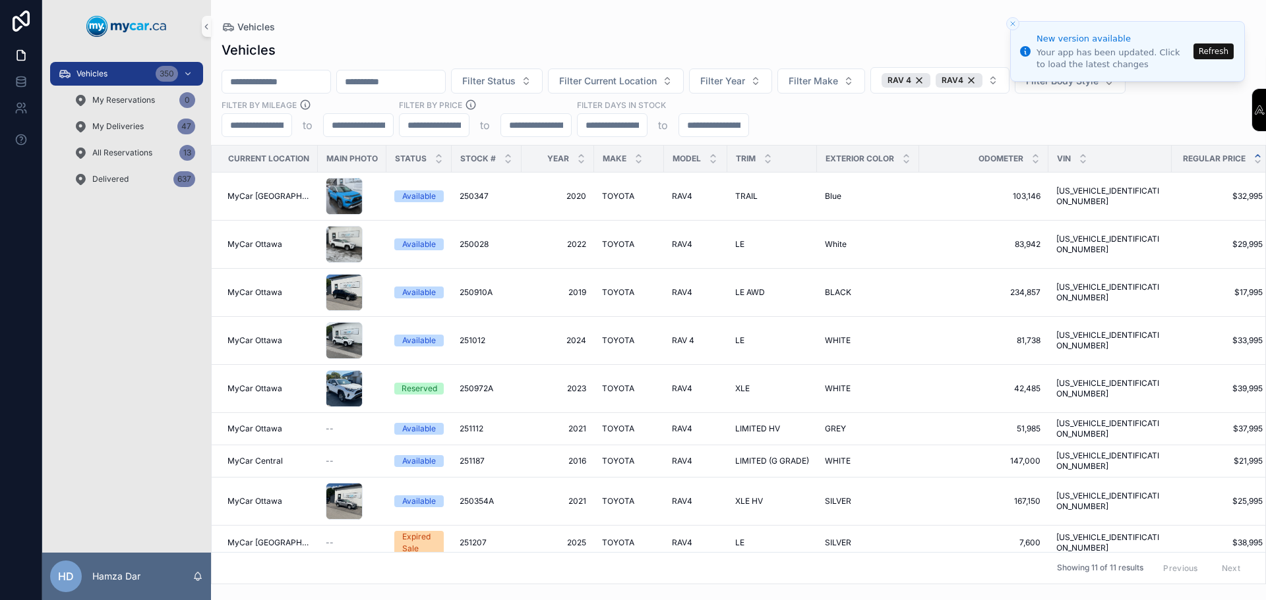
click at [1253, 158] on div "scrollable content" at bounding box center [1257, 159] width 9 height 15
drag, startPoint x: 1245, startPoint y: 151, endPoint x: 1252, endPoint y: 163, distance: 14.2
click at [1250, 160] on div "Regular Price" at bounding box center [1221, 158] width 98 height 25
click at [1253, 165] on icon "scrollable content" at bounding box center [1257, 162] width 9 height 9
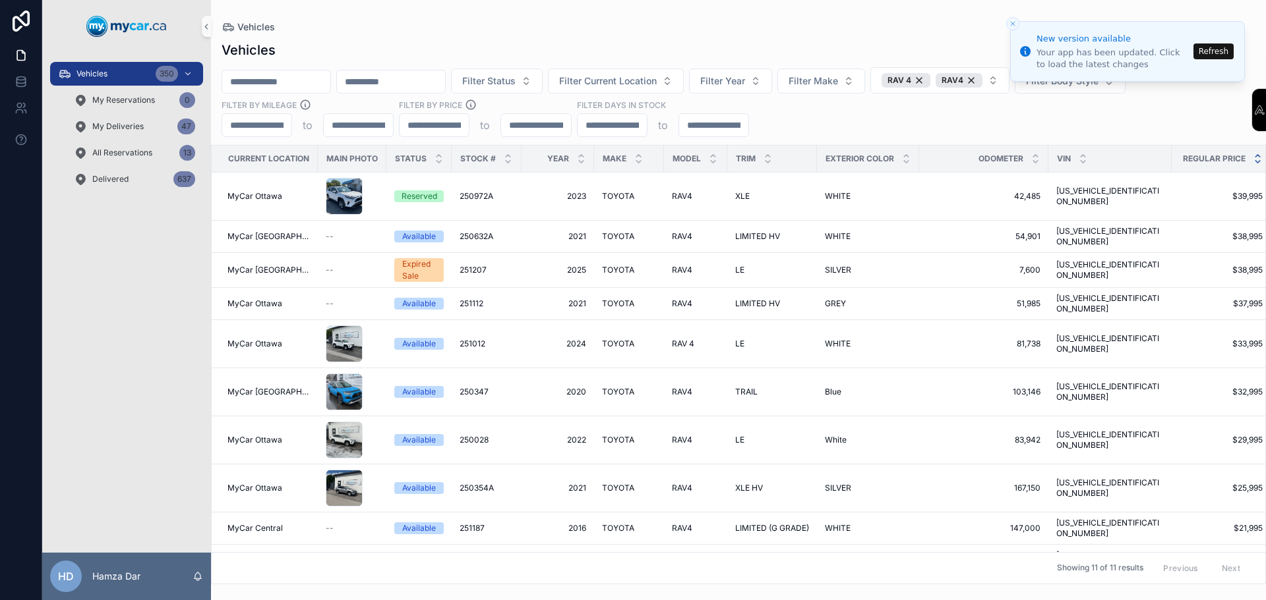
click at [1253, 156] on icon "scrollable content" at bounding box center [1257, 156] width 9 height 9
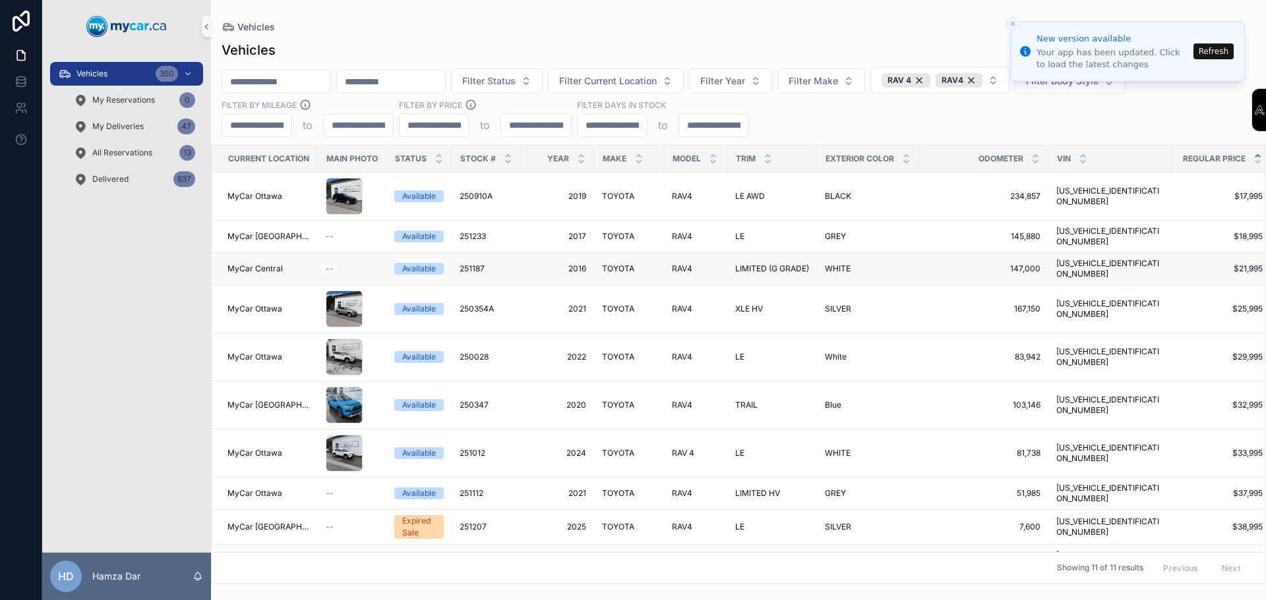
scroll to position [45, 0]
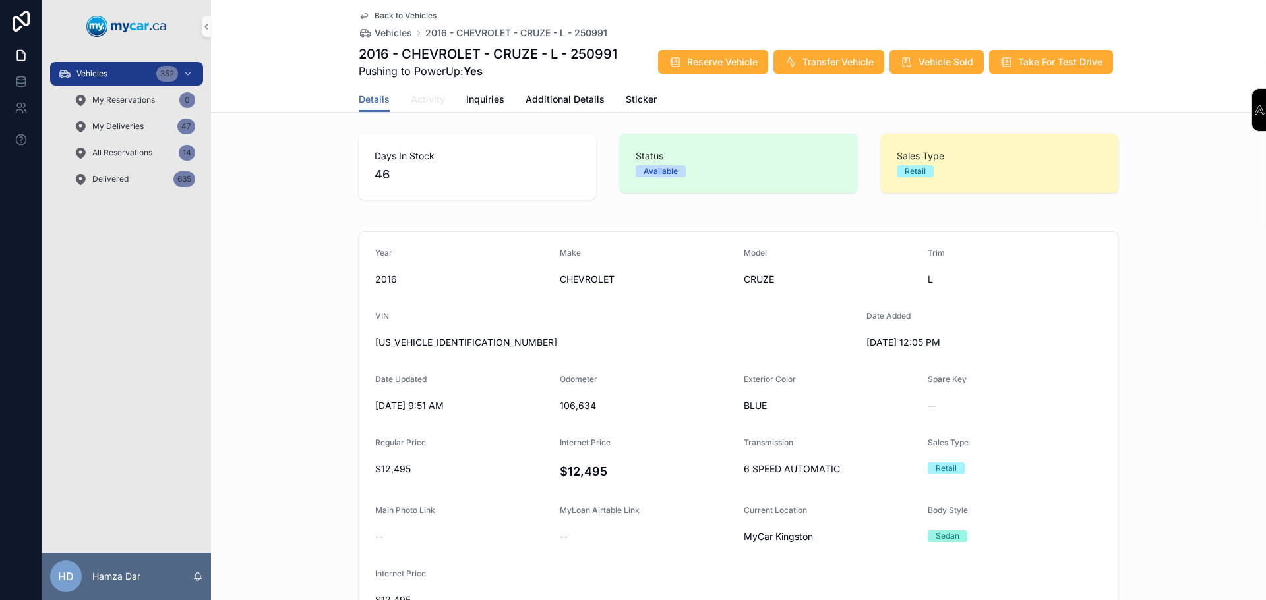
click at [430, 105] on span "Activity" at bounding box center [428, 99] width 34 height 13
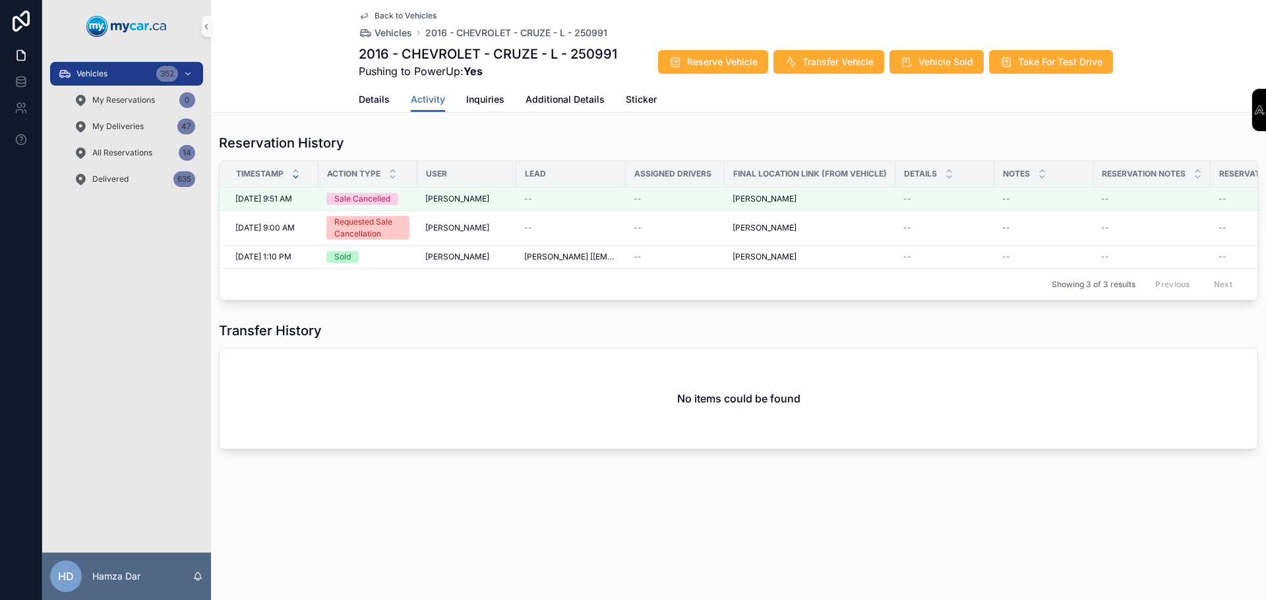
click at [504, 106] on div "Details Activity Inquiries Additional Details Sticker" at bounding box center [738, 99] width 759 height 25
click at [540, 96] on span "Additional Details" at bounding box center [564, 99] width 79 height 13
